Goal: Find contact information: Find contact information

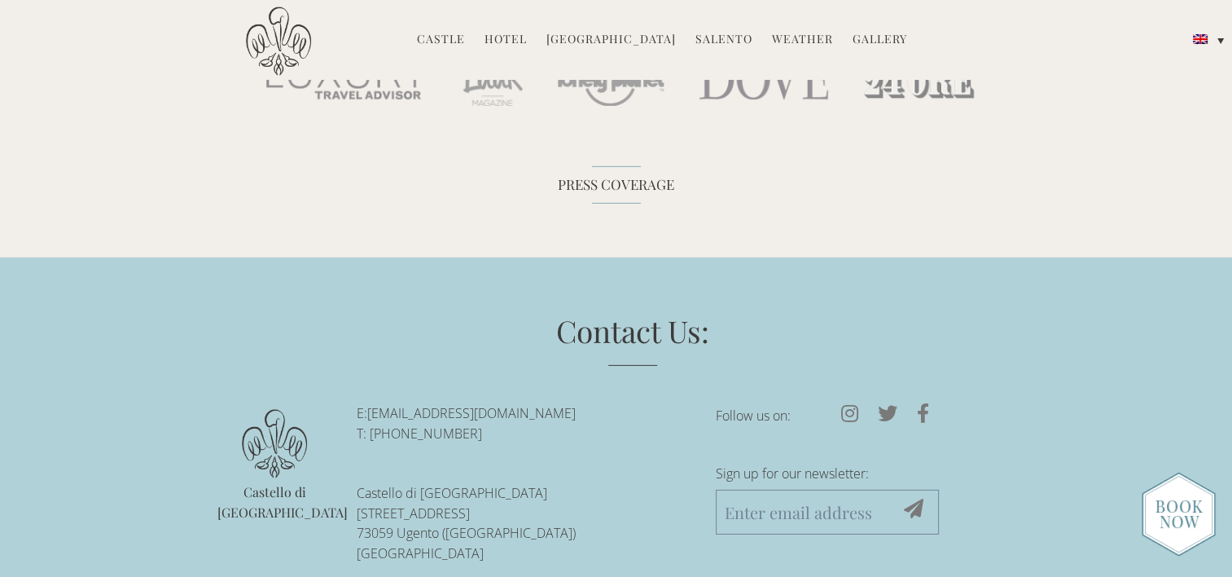
scroll to position [5131, 0]
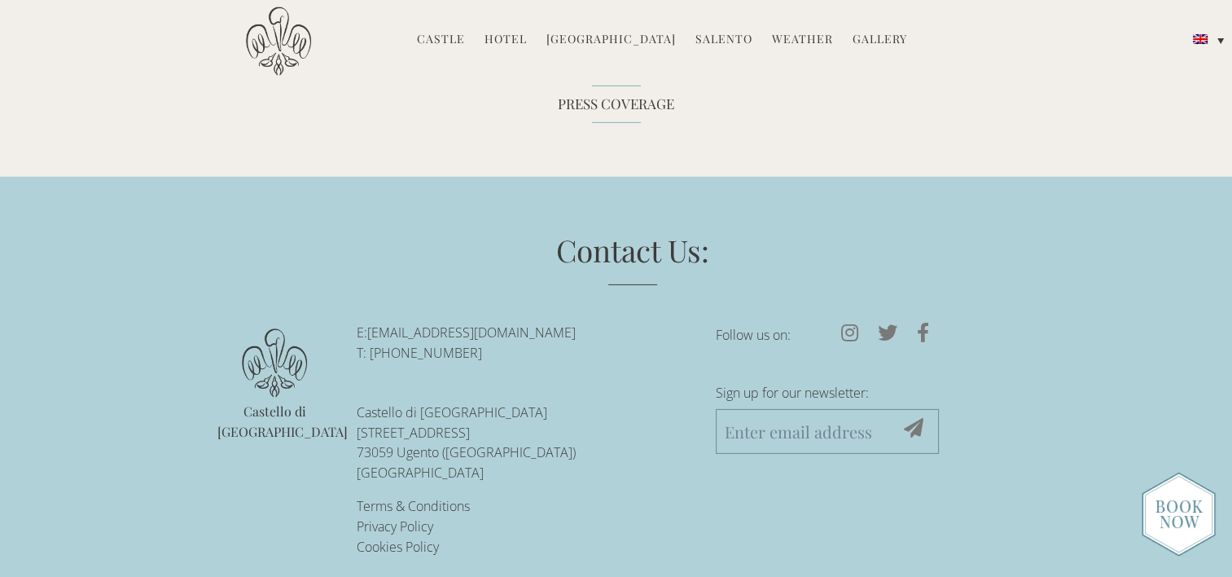
click at [450, 39] on link "Castle" at bounding box center [441, 40] width 48 height 19
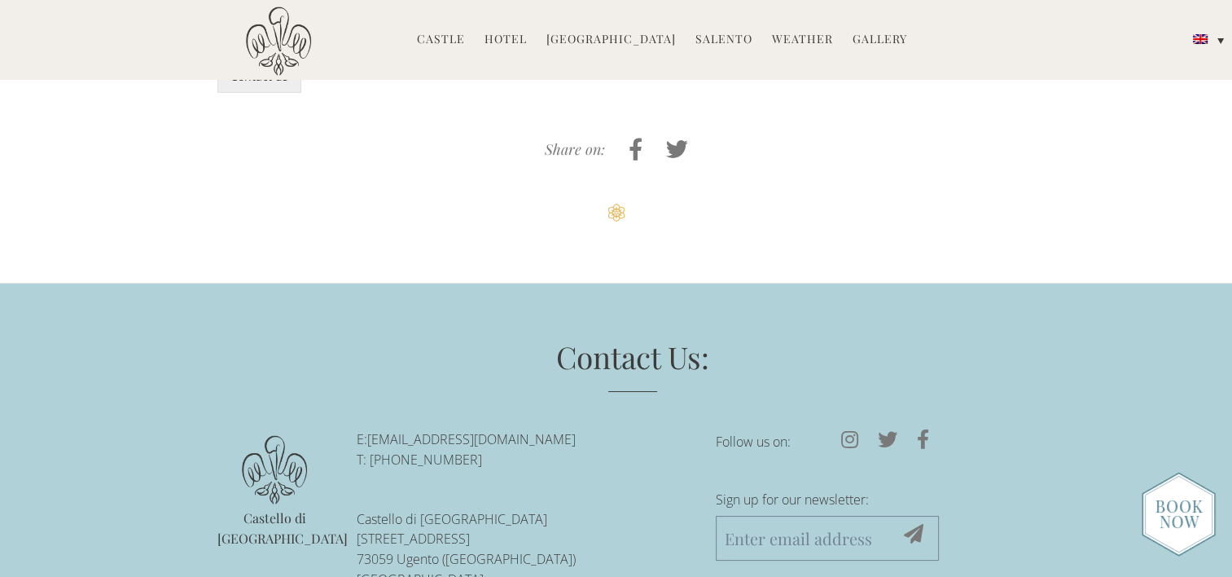
scroll to position [4480, 0]
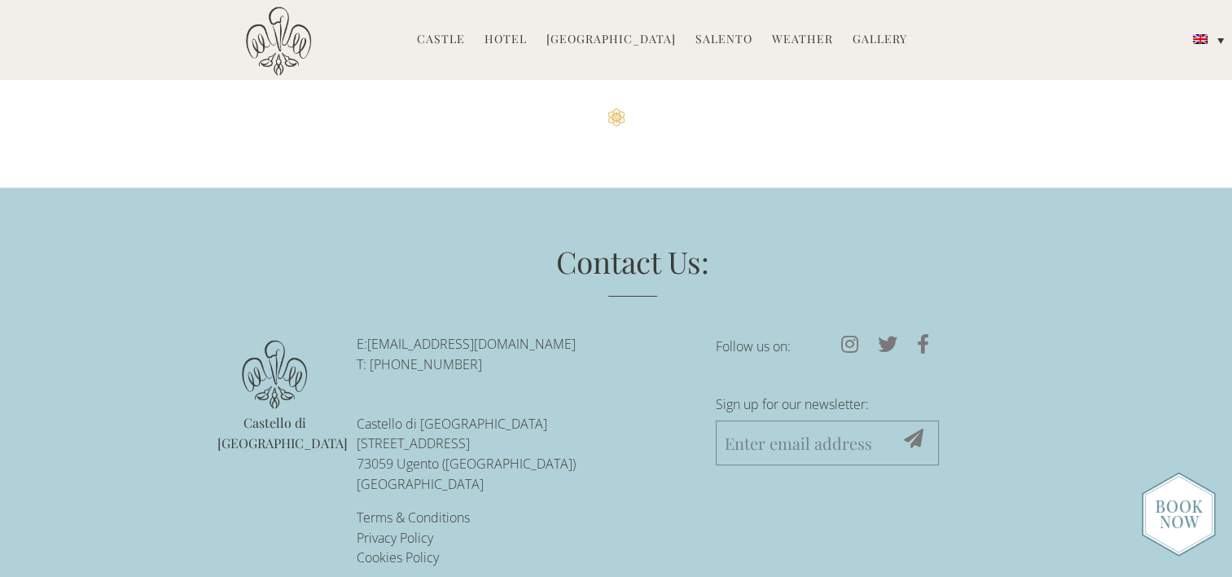
drag, startPoint x: 593, startPoint y: 339, endPoint x: 370, endPoint y: 352, distance: 223.6
click at [370, 352] on p "E: reservations@castellodiugento.com T: +39-0833-1850-720" at bounding box center [524, 354] width 335 height 41
copy link "[EMAIL_ADDRESS][DOMAIN_NAME]"
